Goal: Download file/media

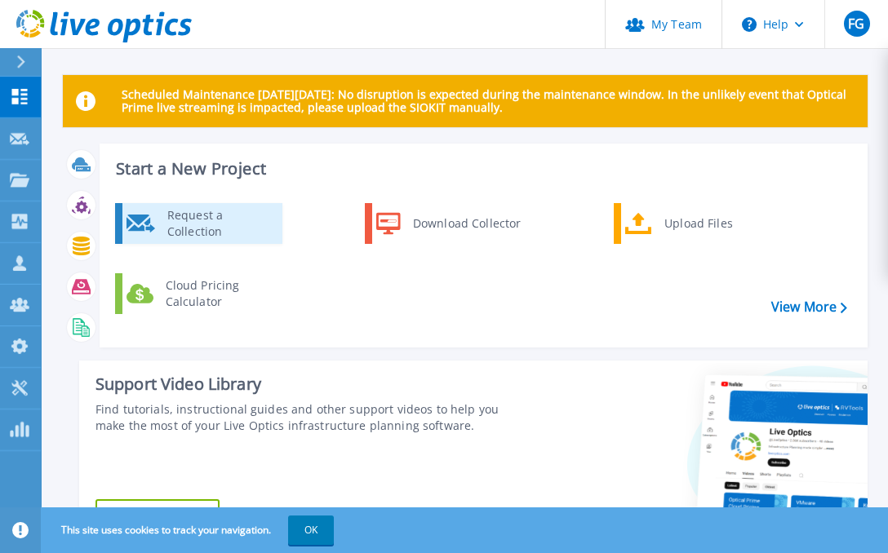
click at [209, 226] on div "Request a Collection" at bounding box center [218, 223] width 119 height 33
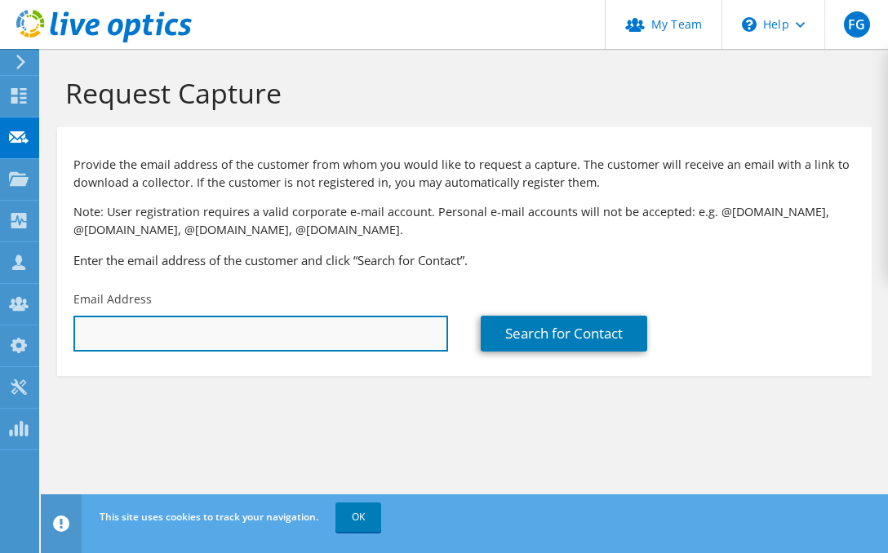
click at [150, 330] on input "text" at bounding box center [260, 334] width 374 height 36
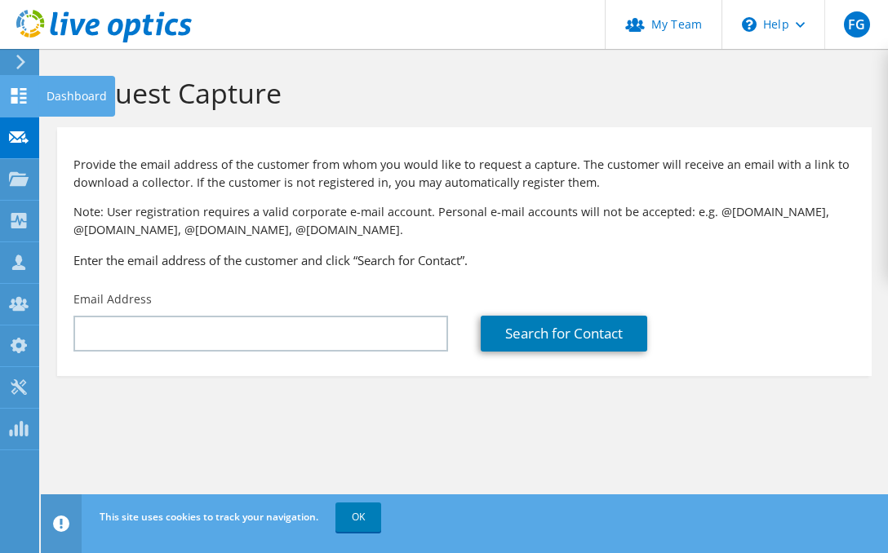
click at [16, 97] on use at bounding box center [19, 96] width 16 height 16
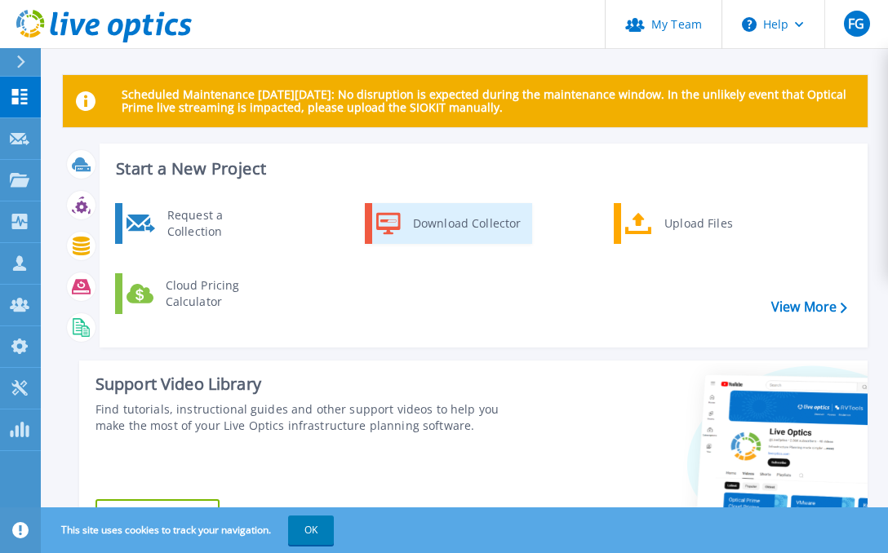
click at [455, 213] on div "Download Collector" at bounding box center [466, 223] width 123 height 33
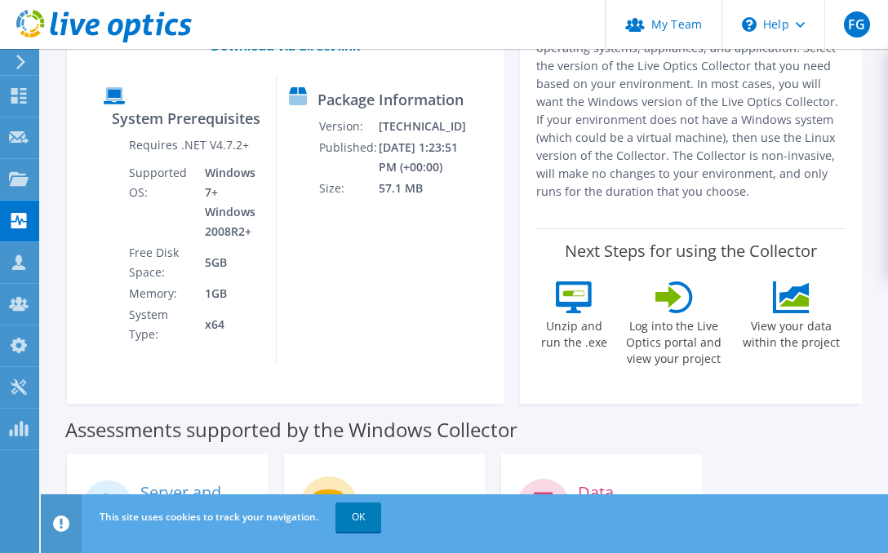
scroll to position [208, 0]
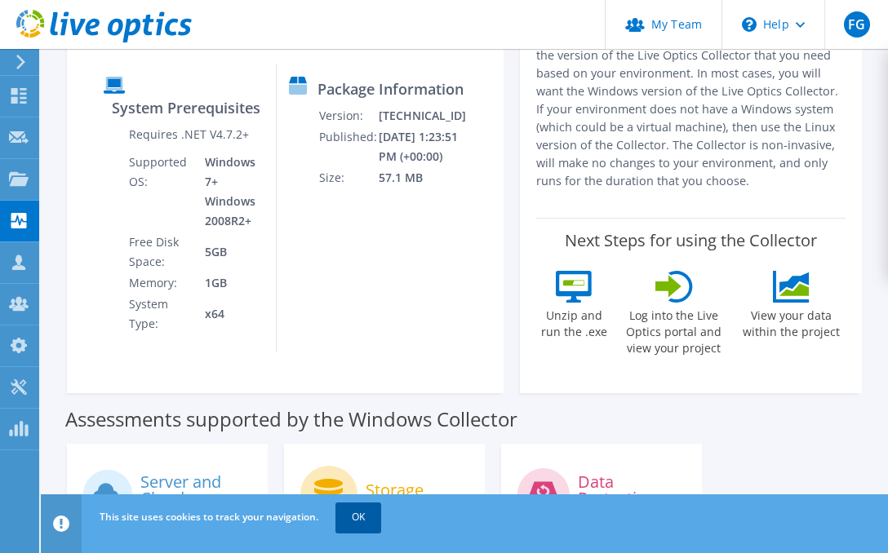
click at [360, 515] on link "OK" at bounding box center [358, 517] width 46 height 29
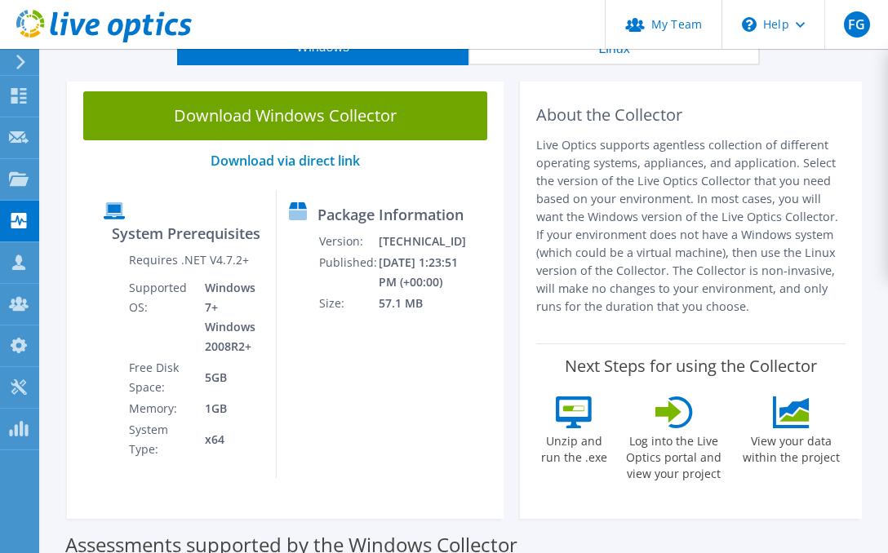
scroll to position [0, 0]
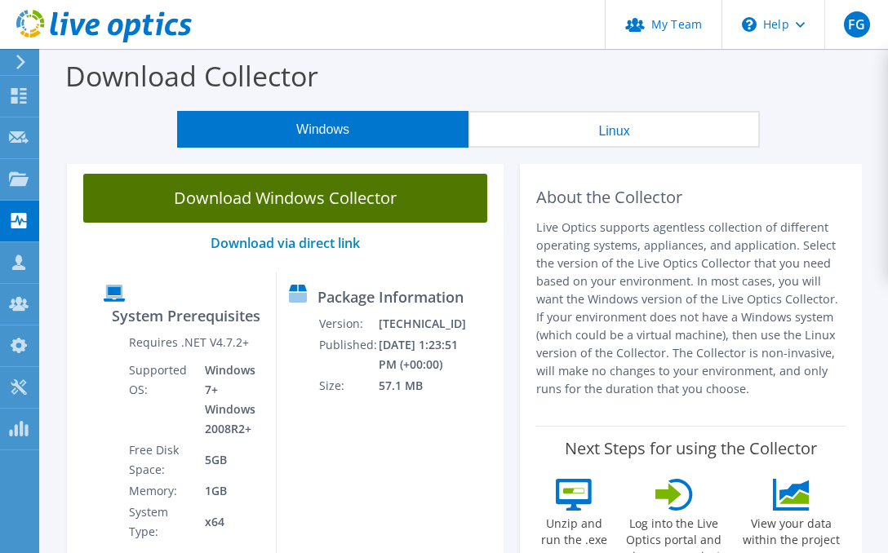
click at [232, 194] on link "Download Windows Collector" at bounding box center [285, 198] width 404 height 49
